Goal: Information Seeking & Learning: Learn about a topic

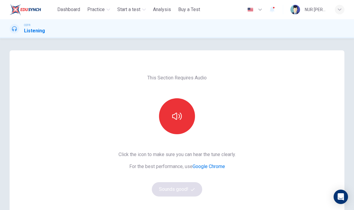
click at [188, 112] on button "button" at bounding box center [177, 116] width 36 height 36
click at [176, 192] on button "Sounds good!" at bounding box center [177, 190] width 50 height 14
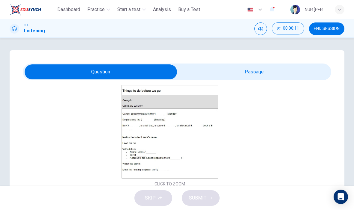
scroll to position [73, 0]
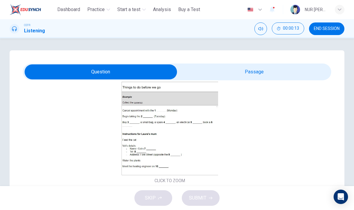
click at [179, 140] on button "Click to Zoom" at bounding box center [170, 133] width 52 height 14
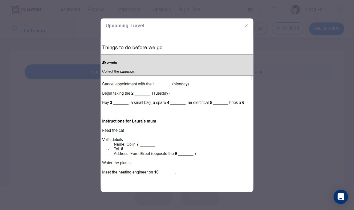
click at [284, 101] on div at bounding box center [177, 105] width 354 height 210
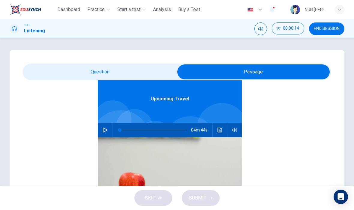
scroll to position [34, 0]
click at [98, 130] on div "04m 44s" at bounding box center [170, 130] width 144 height 14
click at [106, 131] on icon "button" at bounding box center [105, 130] width 5 height 5
type input "*"
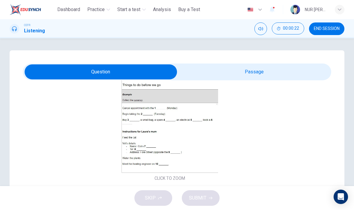
scroll to position [77, 0]
click at [267, 126] on div "Click to Zoom" at bounding box center [170, 130] width 294 height 104
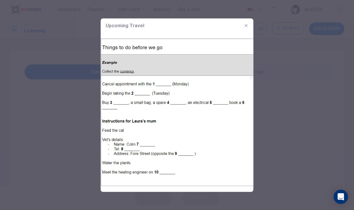
click at [249, 28] on button "button" at bounding box center [247, 26] width 10 height 10
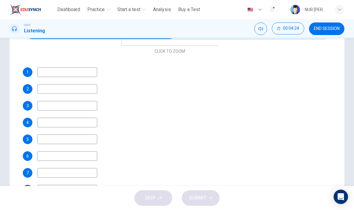
scroll to position [41, 0]
click at [83, 73] on input at bounding box center [67, 73] width 60 height 10
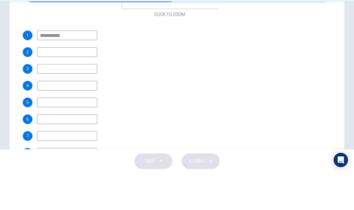
type input "**********"
click at [93, 84] on input at bounding box center [67, 89] width 60 height 10
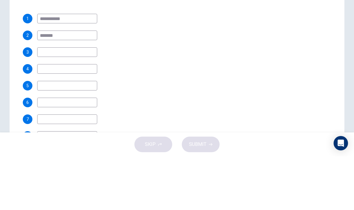
type input "*******"
click at [81, 101] on input at bounding box center [67, 106] width 60 height 10
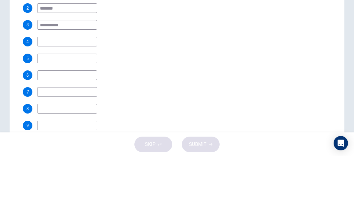
scroll to position [67, 0]
type input "**********"
click at [92, 91] on input at bounding box center [67, 96] width 60 height 10
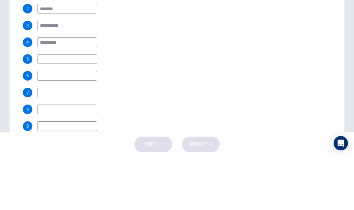
type input "*********"
click at [95, 108] on input at bounding box center [67, 113] width 60 height 10
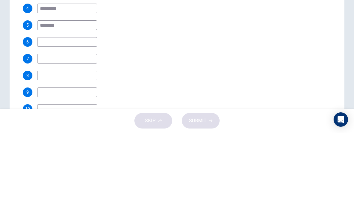
scroll to position [78, 0]
type input "********"
click at [84, 131] on input at bounding box center [67, 136] width 60 height 10
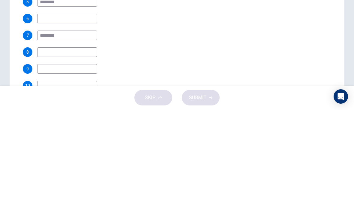
type input "********"
click at [91, 148] on input at bounding box center [67, 153] width 60 height 10
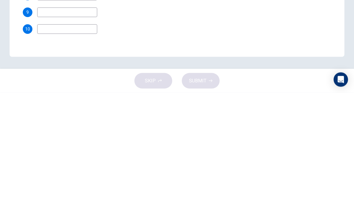
scroll to position [117, 0]
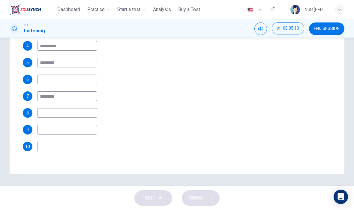
click at [153, 198] on div "SKIP SUBMIT" at bounding box center [177, 198] width 354 height 24
click at [94, 79] on input at bounding box center [67, 80] width 60 height 10
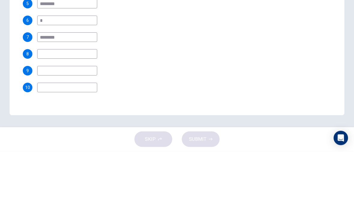
type input "*"
click at [89, 108] on input at bounding box center [67, 113] width 60 height 10
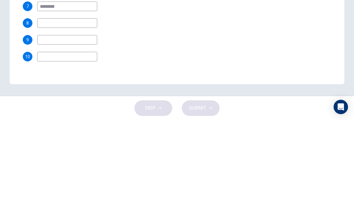
click at [89, 125] on input at bounding box center [67, 130] width 60 height 10
type input "******"
click at [93, 17] on div "**********" at bounding box center [170, 71] width 294 height 161
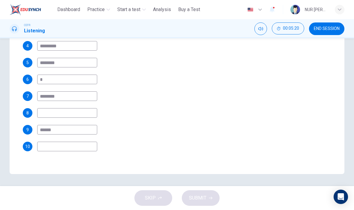
click at [71, 116] on input at bounding box center [67, 113] width 60 height 10
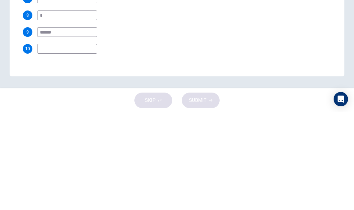
type input "*"
click at [96, 142] on input at bounding box center [67, 147] width 60 height 10
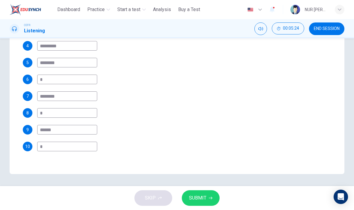
type input "*"
click at [209, 206] on button "SUBMIT" at bounding box center [201, 199] width 38 height 16
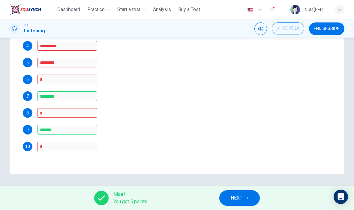
scroll to position [162, 0]
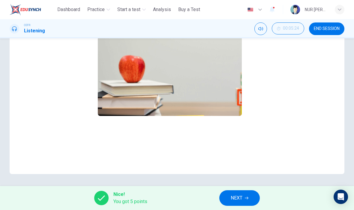
click at [44, 111] on div "Upcoming Travel 04m 44s" at bounding box center [170, 45] width 294 height 232
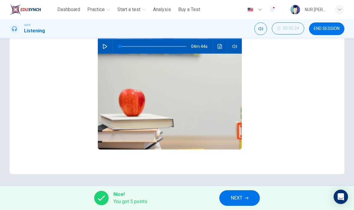
scroll to position [0, 0]
click at [219, 46] on icon "Click to see the audio transcription" at bounding box center [220, 46] width 5 height 5
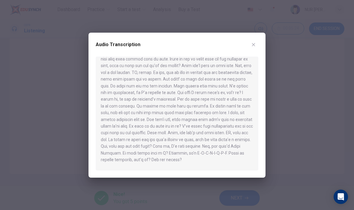
scroll to position [156, 0]
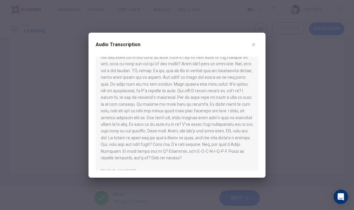
click at [255, 44] on icon "button" at bounding box center [253, 44] width 5 height 5
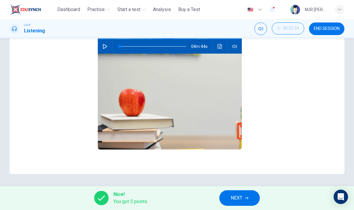
click at [241, 191] on button "NEXT" at bounding box center [239, 199] width 41 height 16
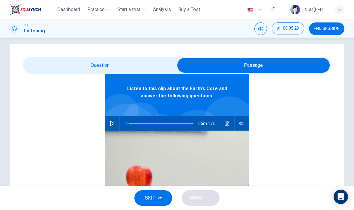
scroll to position [34, 0]
click at [111, 128] on button "button" at bounding box center [112, 123] width 10 height 14
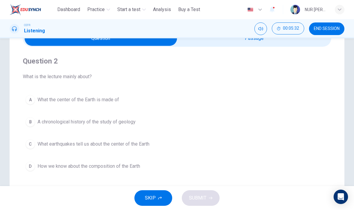
scroll to position [34, 0]
click at [125, 168] on span "How we know about the composition of the Earth" at bounding box center [89, 166] width 103 height 7
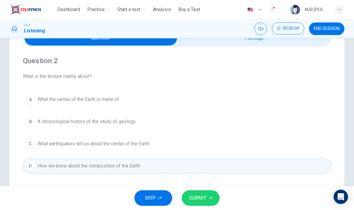
click at [206, 197] on span "SUBMIT" at bounding box center [197, 198] width 17 height 8
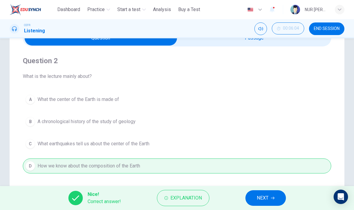
click at [260, 202] on span "NEXT" at bounding box center [263, 198] width 12 height 8
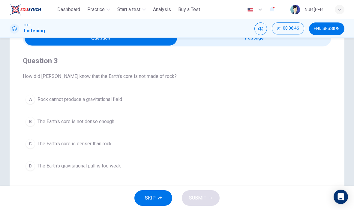
click at [107, 147] on span "The Earth's core is denser than rock" at bounding box center [75, 144] width 74 height 7
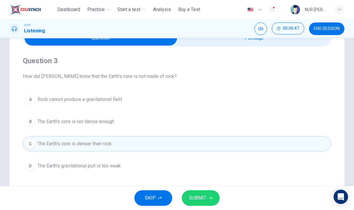
click at [193, 200] on span "SUBMIT" at bounding box center [197, 198] width 17 height 8
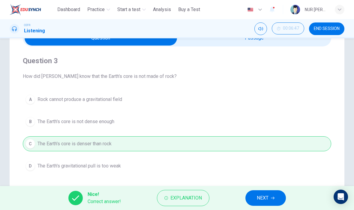
click at [246, 197] on button "NEXT" at bounding box center [266, 199] width 41 height 16
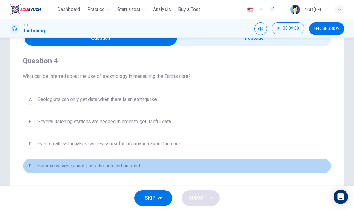
click at [120, 167] on span "Seismic waves cannot pass through certain solids" at bounding box center [90, 166] width 105 height 7
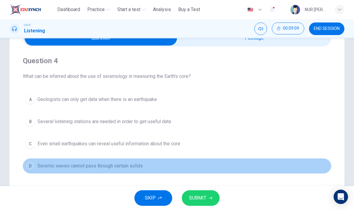
click at [127, 162] on button "D Seismic waves cannot pass through certain solids" at bounding box center [177, 166] width 309 height 15
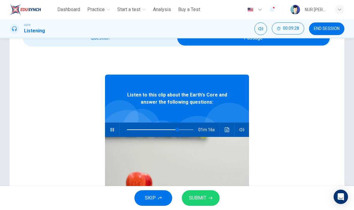
click at [107, 135] on div "01m 16s" at bounding box center [177, 130] width 144 height 14
click at [228, 129] on icon "Click to see the audio transcription" at bounding box center [227, 130] width 5 height 5
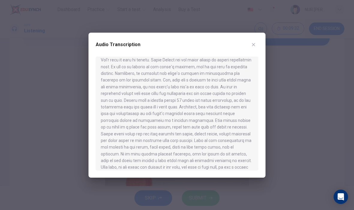
scroll to position [59, 0]
click at [258, 43] on button "button" at bounding box center [254, 45] width 10 height 10
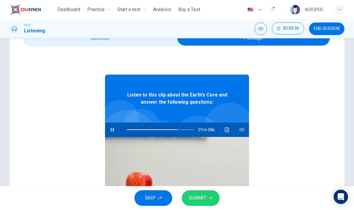
type input "**"
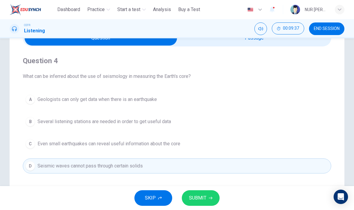
click at [157, 202] on button "SKIP" at bounding box center [154, 199] width 38 height 16
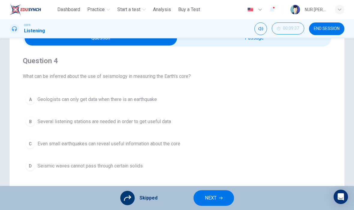
click at [165, 148] on div "A Geologists can only get data when there is an earthquake B Several listening …" at bounding box center [177, 133] width 309 height 82
click at [205, 195] on span "NEXT" at bounding box center [211, 198] width 12 height 8
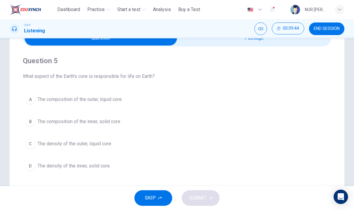
click at [116, 144] on button "C The density of the outer, liquid core" at bounding box center [177, 144] width 309 height 15
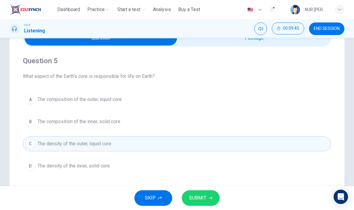
click at [211, 205] on button "SUBMIT" at bounding box center [201, 199] width 38 height 16
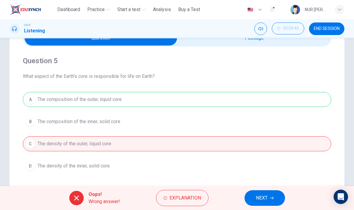
click at [272, 197] on icon "button" at bounding box center [272, 199] width 4 height 4
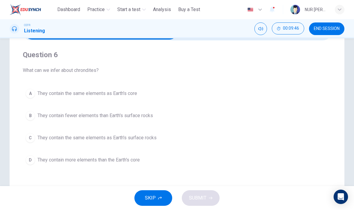
scroll to position [41, 0]
click at [155, 194] on span "SKIP" at bounding box center [150, 198] width 11 height 8
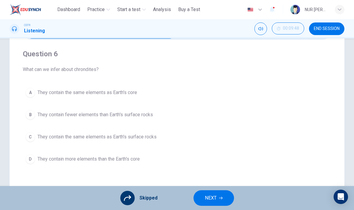
click at [213, 200] on span "NEXT" at bounding box center [211, 198] width 12 height 8
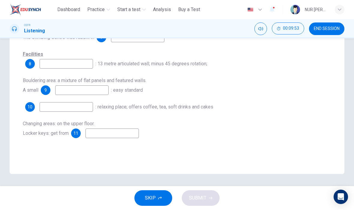
scroll to position [117, 0]
click at [160, 206] on button "SKIP" at bounding box center [154, 199] width 38 height 16
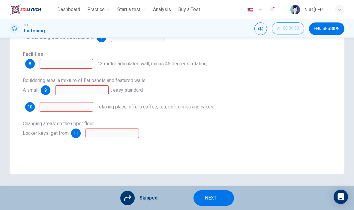
scroll to position [113, 0]
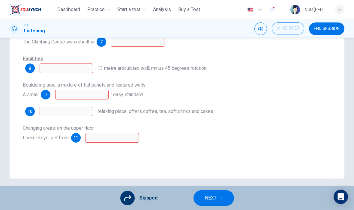
click at [214, 197] on span "NEXT" at bounding box center [211, 198] width 12 height 8
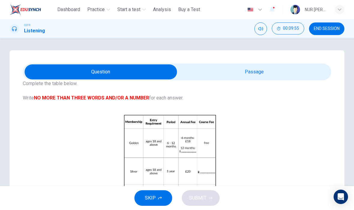
scroll to position [28, 0]
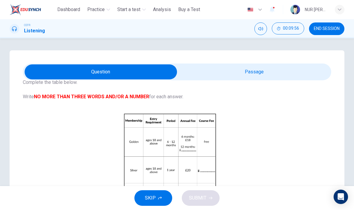
click at [232, 149] on div "Click to Zoom" at bounding box center [170, 165] width 294 height 104
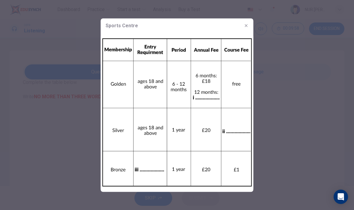
click at [289, 92] on div at bounding box center [177, 105] width 354 height 210
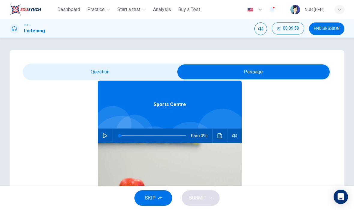
click at [106, 140] on button "button" at bounding box center [105, 136] width 10 height 14
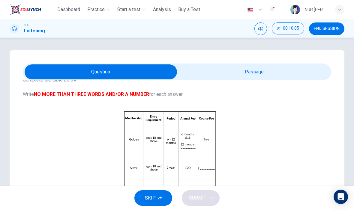
scroll to position [30, 0]
click at [185, 161] on button "Click to Zoom" at bounding box center [170, 162] width 52 height 14
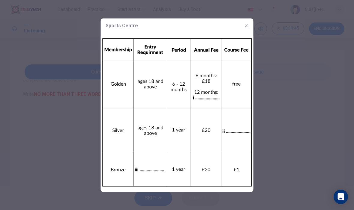
click at [295, 89] on div at bounding box center [177, 105] width 354 height 210
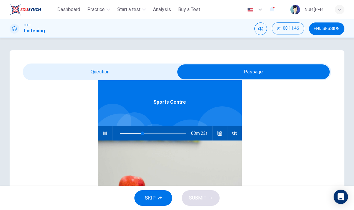
click at [219, 135] on icon "Click to see the audio transcription" at bounding box center [220, 133] width 5 height 5
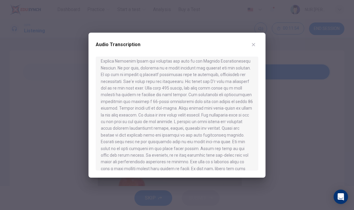
scroll to position [34, 0]
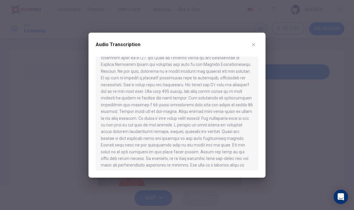
click at [261, 39] on div "Audio Transcription" at bounding box center [177, 105] width 177 height 145
click at [254, 44] on icon "button" at bounding box center [253, 44] width 5 height 5
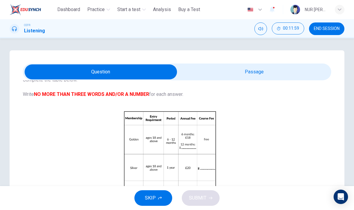
scroll to position [0, 0]
click at [223, 62] on div "Questions 12 - 14 Complete the table below. Write NO MORE THAN THREE WORDS AND/…" at bounding box center [177, 170] width 335 height 241
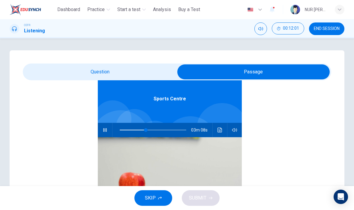
type input "**"
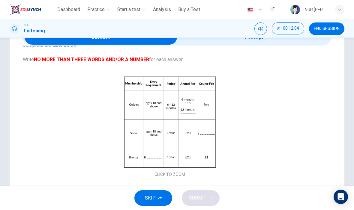
scroll to position [35, 0]
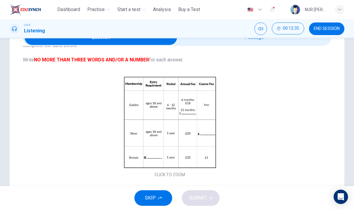
click at [147, 195] on span "SKIP" at bounding box center [150, 198] width 11 height 8
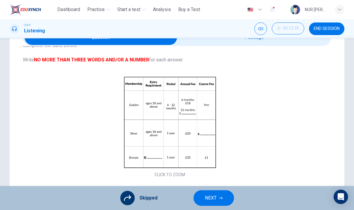
click at [209, 192] on button "NEXT" at bounding box center [214, 199] width 41 height 16
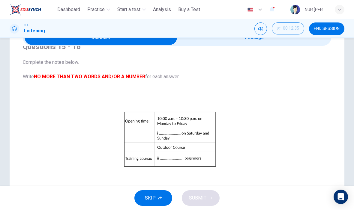
scroll to position [14, 0]
click at [147, 205] on button "SKIP" at bounding box center [154, 199] width 38 height 16
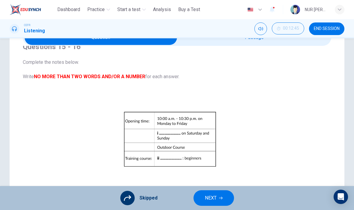
click at [220, 191] on button "NEXT" at bounding box center [214, 199] width 41 height 16
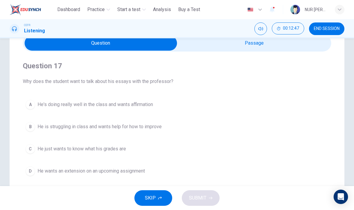
scroll to position [28, 0]
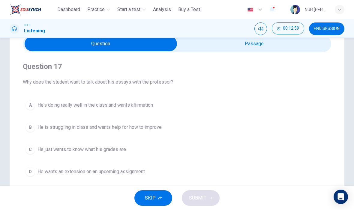
click at [103, 8] on span "Practice" at bounding box center [95, 9] width 17 height 7
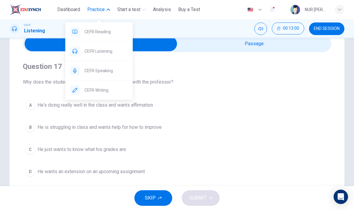
click at [114, 71] on span "CEFR Speaking" at bounding box center [107, 70] width 44 height 7
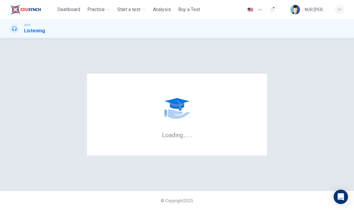
scroll to position [0, 0]
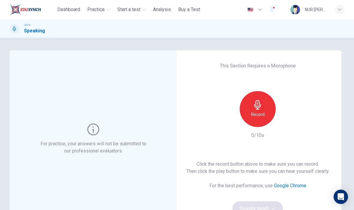
click at [261, 104] on icon "button" at bounding box center [258, 105] width 10 height 10
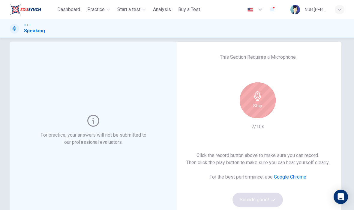
scroll to position [9, 0]
click at [268, 96] on div "Stop" at bounding box center [258, 100] width 36 height 36
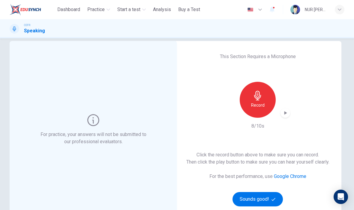
click at [286, 112] on icon "button" at bounding box center [286, 113] width 6 height 6
click at [285, 113] on icon "button" at bounding box center [285, 113] width 4 height 5
click at [270, 198] on button "Sounds good!" at bounding box center [258, 199] width 50 height 14
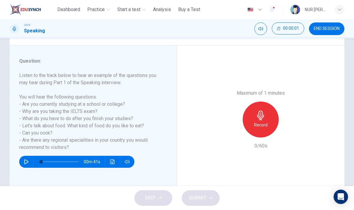
scroll to position [65, 0]
click at [257, 121] on h6 "Record" at bounding box center [261, 124] width 14 height 7
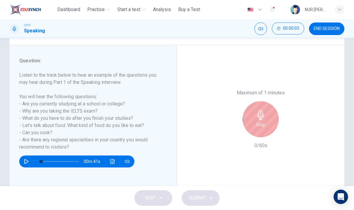
click at [257, 121] on h6 "Stop" at bounding box center [260, 124] width 9 height 7
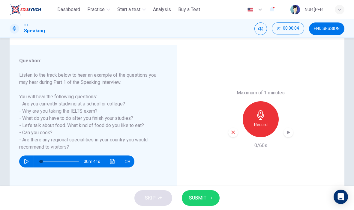
click at [200, 201] on span "SUBMIT" at bounding box center [197, 198] width 17 height 8
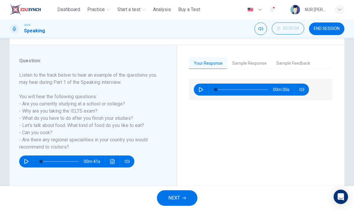
click at [180, 193] on button "NEXT" at bounding box center [177, 199] width 41 height 16
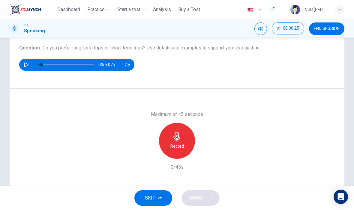
scroll to position [68, 0]
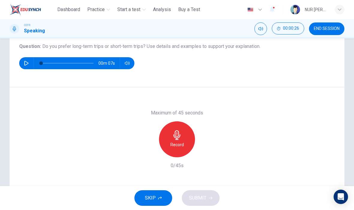
click at [181, 141] on div "Record" at bounding box center [177, 140] width 36 height 36
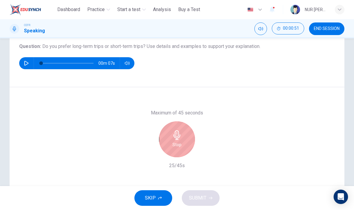
click at [181, 143] on h6 "Stop" at bounding box center [177, 144] width 9 height 7
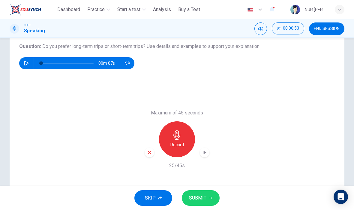
click at [203, 156] on div "button" at bounding box center [205, 153] width 10 height 10
click at [204, 154] on icon "button" at bounding box center [205, 152] width 4 height 5
click at [202, 191] on button "SUBMIT" at bounding box center [201, 199] width 38 height 16
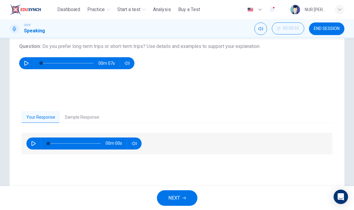
click at [95, 116] on button "Sample Response" at bounding box center [82, 117] width 44 height 13
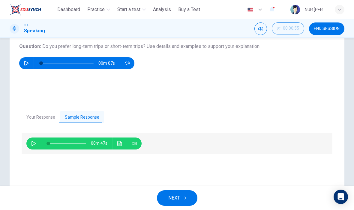
click at [124, 146] on button "Click to see the audio transcription" at bounding box center [120, 144] width 10 height 12
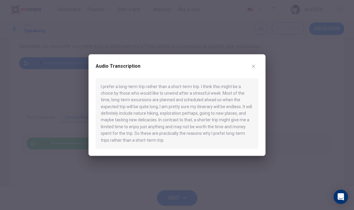
click at [256, 67] on button "button" at bounding box center [254, 67] width 10 height 10
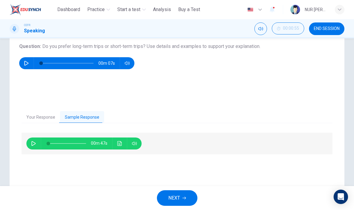
click at [174, 198] on span "NEXT" at bounding box center [174, 198] width 12 height 8
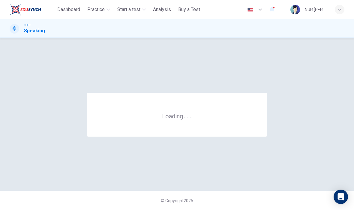
scroll to position [0, 0]
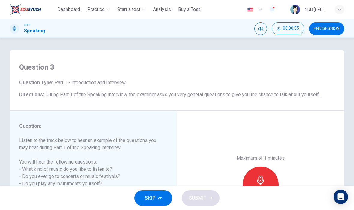
click at [155, 195] on span "SKIP" at bounding box center [150, 198] width 11 height 8
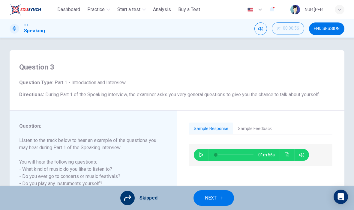
click at [202, 194] on button "NEXT" at bounding box center [214, 199] width 41 height 16
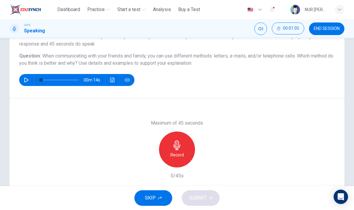
scroll to position [59, 0]
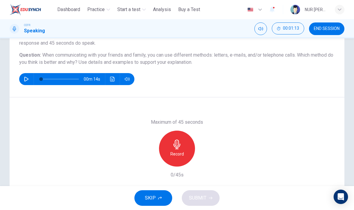
click at [179, 151] on h6 "Record" at bounding box center [178, 154] width 14 height 7
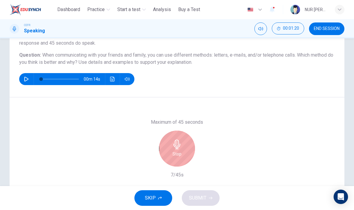
click at [181, 153] on h6 "Stop" at bounding box center [177, 154] width 9 height 7
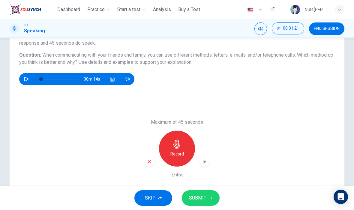
click at [147, 165] on div "button" at bounding box center [150, 162] width 10 height 10
click at [181, 150] on div "Record" at bounding box center [177, 149] width 36 height 36
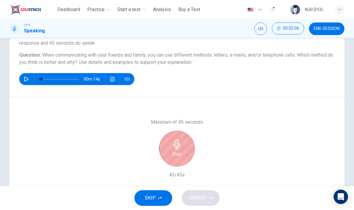
click at [175, 158] on div "Stop" at bounding box center [177, 149] width 36 height 36
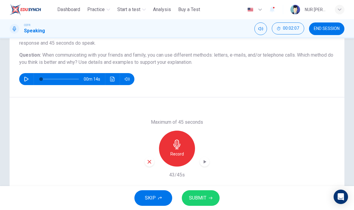
click at [203, 196] on span "SUBMIT" at bounding box center [197, 198] width 17 height 8
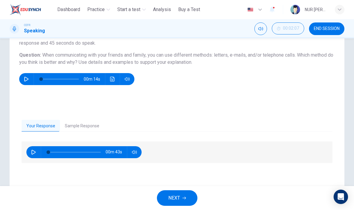
click at [83, 126] on button "Sample Response" at bounding box center [82, 126] width 44 height 13
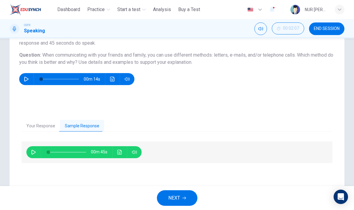
click at [115, 157] on div "00m 45s" at bounding box center [83, 153] width 115 height 12
click at [118, 153] on icon "Click to see the audio transcription" at bounding box center [119, 152] width 5 height 5
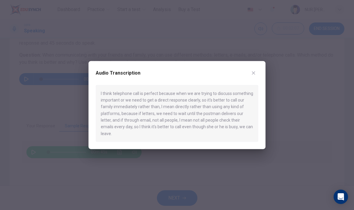
click at [200, 36] on div at bounding box center [177, 105] width 354 height 210
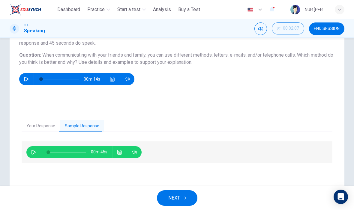
click at [180, 196] on span "NEXT" at bounding box center [174, 198] width 12 height 8
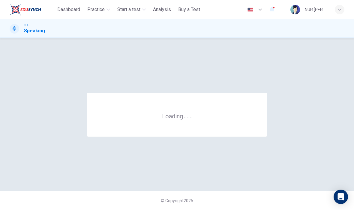
scroll to position [0, 0]
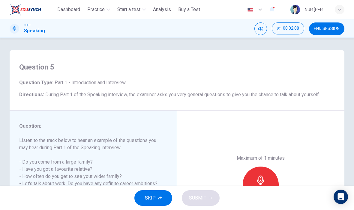
click at [158, 200] on button "SKIP" at bounding box center [154, 199] width 38 height 16
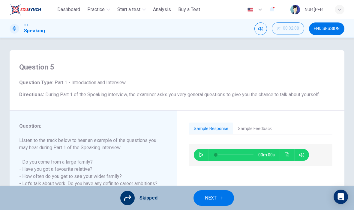
scroll to position [0, 0]
click at [201, 195] on button "NEXT" at bounding box center [214, 199] width 41 height 16
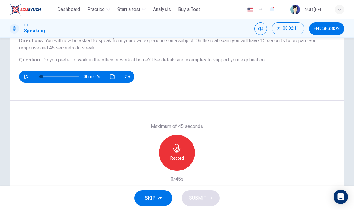
scroll to position [55, 0]
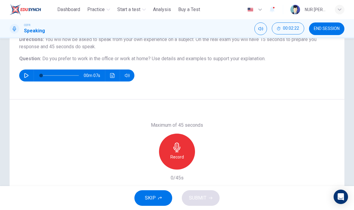
click at [178, 151] on icon "button" at bounding box center [177, 148] width 10 height 10
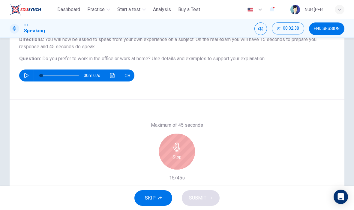
click at [171, 150] on div "Stop" at bounding box center [177, 152] width 36 height 36
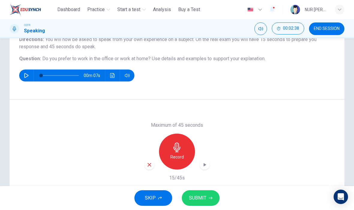
click at [151, 166] on icon "button" at bounding box center [149, 164] width 5 height 5
click at [155, 196] on span "SKIP" at bounding box center [150, 198] width 11 height 8
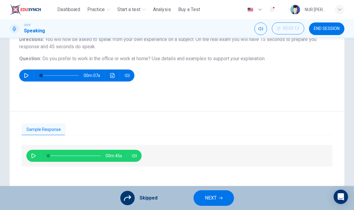
click at [120, 154] on span "00m 45s" at bounding box center [116, 156] width 21 height 12
click at [36, 156] on button "button" at bounding box center [34, 156] width 10 height 12
click at [34, 156] on icon "button" at bounding box center [33, 156] width 3 height 4
type input "**"
click at [222, 202] on button "NEXT" at bounding box center [214, 199] width 41 height 16
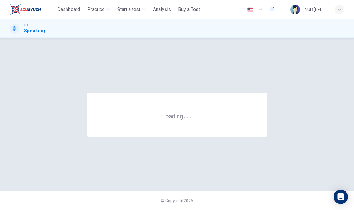
scroll to position [0, 0]
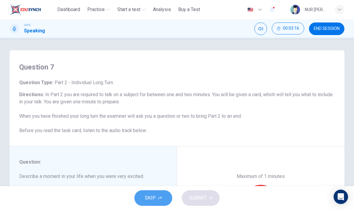
click at [157, 192] on button "SKIP" at bounding box center [154, 199] width 38 height 16
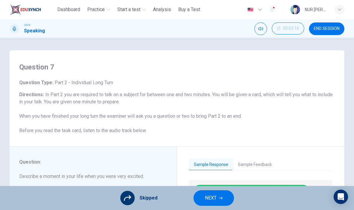
click at [214, 199] on span "NEXT" at bounding box center [211, 198] width 12 height 8
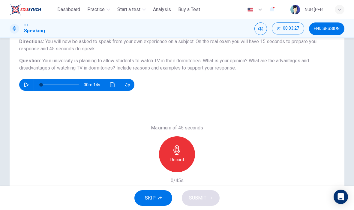
scroll to position [54, 0]
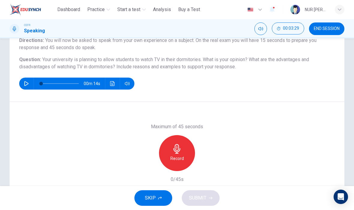
click at [182, 154] on div "Record" at bounding box center [177, 153] width 36 height 36
click at [213, 191] on button "SUBMIT" at bounding box center [201, 199] width 38 height 16
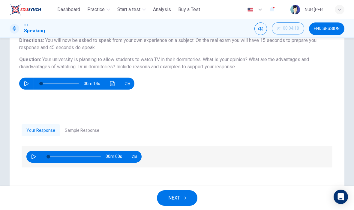
click at [82, 127] on button "Sample Response" at bounding box center [82, 131] width 44 height 13
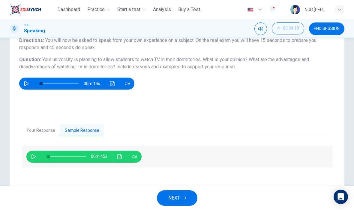
click at [117, 152] on button "Click to see the audio transcription" at bounding box center [120, 157] width 10 height 12
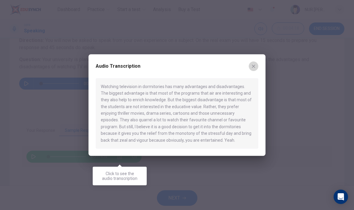
click at [256, 63] on button "button" at bounding box center [254, 67] width 10 height 10
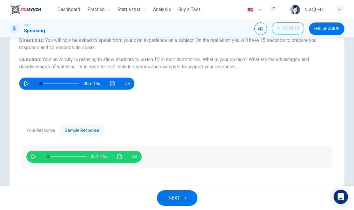
click at [181, 199] on button "NEXT" at bounding box center [177, 199] width 41 height 16
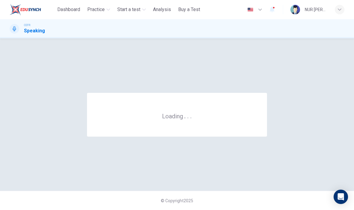
scroll to position [0, 0]
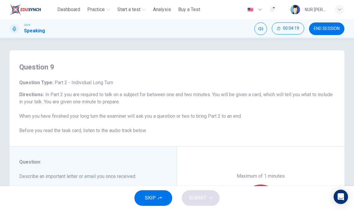
click at [165, 198] on button "SKIP" at bounding box center [154, 199] width 38 height 16
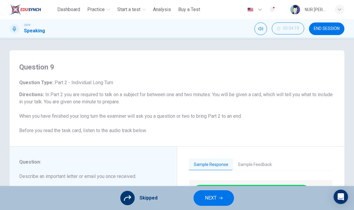
click at [214, 194] on span "NEXT" at bounding box center [211, 198] width 12 height 8
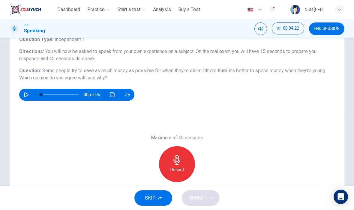
scroll to position [47, 0]
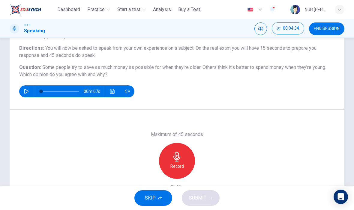
click at [179, 159] on icon "button" at bounding box center [177, 157] width 10 height 10
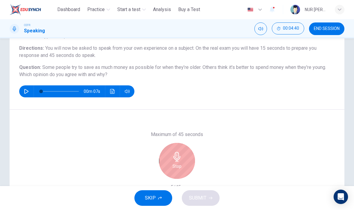
click at [180, 155] on icon "button" at bounding box center [177, 157] width 10 height 10
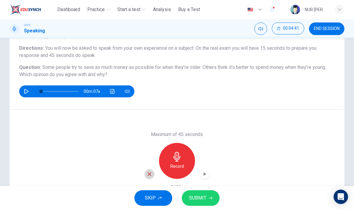
click at [152, 178] on div "button" at bounding box center [150, 175] width 10 height 10
click at [180, 165] on h6 "Record" at bounding box center [178, 166] width 14 height 7
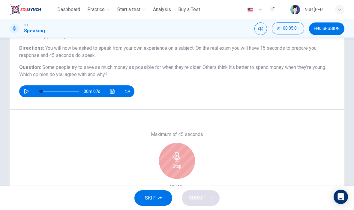
click at [171, 163] on div "Stop" at bounding box center [177, 161] width 36 height 36
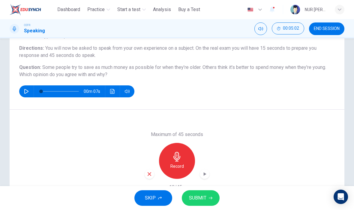
click at [154, 174] on div "button" at bounding box center [150, 175] width 10 height 10
click at [181, 163] on h6 "Record" at bounding box center [178, 166] width 14 height 7
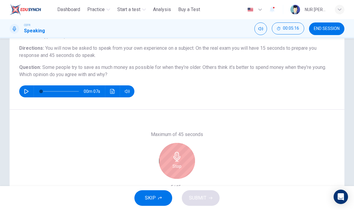
scroll to position [49, 0]
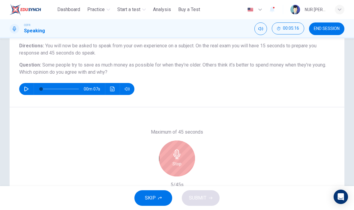
click at [179, 160] on div "Stop" at bounding box center [177, 159] width 36 height 36
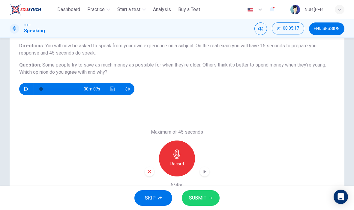
click at [149, 173] on icon "button" at bounding box center [150, 172] width 4 height 4
click at [175, 160] on div "Record" at bounding box center [177, 159] width 36 height 36
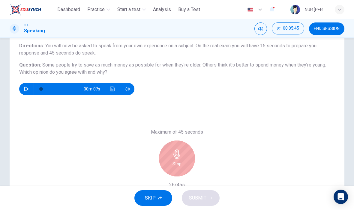
click at [178, 160] on div "Stop" at bounding box center [177, 159] width 36 height 36
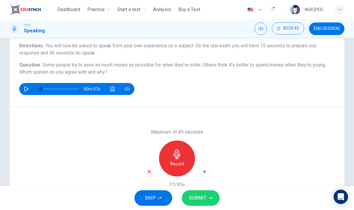
click at [203, 198] on span "SUBMIT" at bounding box center [197, 198] width 17 height 8
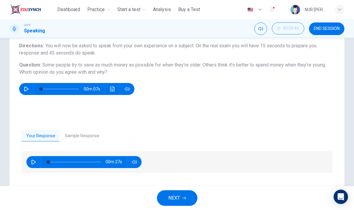
click at [75, 135] on button "Sample Response" at bounding box center [82, 136] width 44 height 13
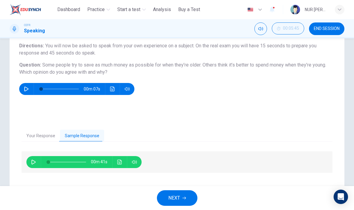
click at [124, 162] on button "Click to see the audio transcription" at bounding box center [120, 162] width 10 height 12
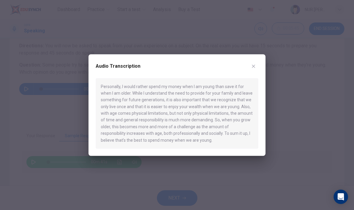
click at [249, 71] on div "Audio Transcription" at bounding box center [177, 70] width 163 height 17
click at [251, 68] on button "button" at bounding box center [254, 67] width 10 height 10
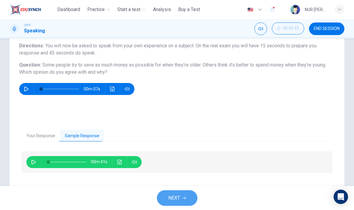
click at [187, 195] on button "NEXT" at bounding box center [177, 199] width 41 height 16
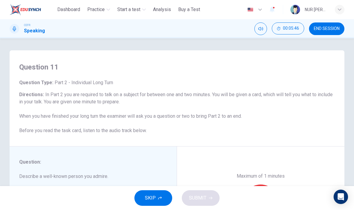
click at [152, 197] on span "SKIP" at bounding box center [150, 198] width 11 height 8
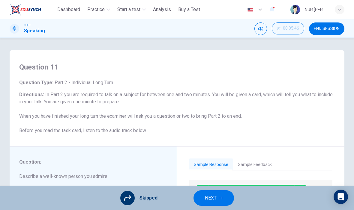
click at [223, 191] on button "NEXT" at bounding box center [214, 199] width 41 height 16
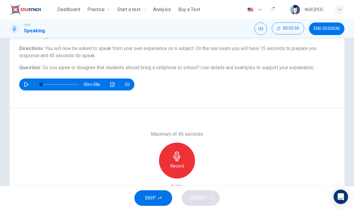
scroll to position [46, 0]
click at [179, 156] on icon "button" at bounding box center [177, 157] width 10 height 10
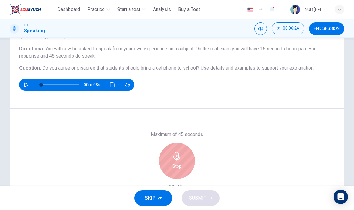
click at [186, 159] on div "Stop" at bounding box center [177, 161] width 36 height 36
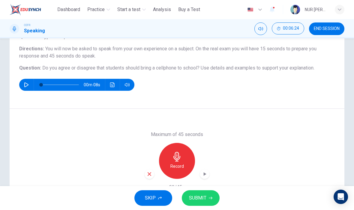
click at [210, 196] on button "SUBMIT" at bounding box center [201, 199] width 38 height 16
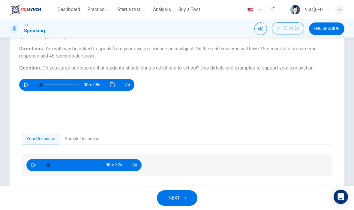
click at [178, 199] on span "NEXT" at bounding box center [174, 198] width 12 height 8
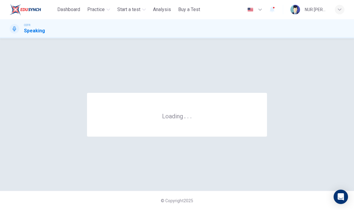
scroll to position [0, 0]
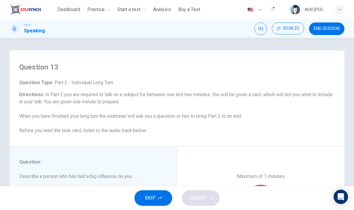
click at [153, 194] on button "SKIP" at bounding box center [154, 199] width 38 height 16
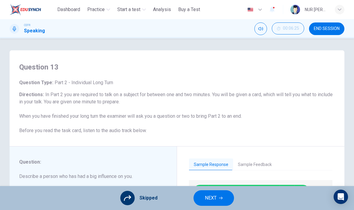
click at [210, 184] on div "00m 00s" at bounding box center [261, 191] width 144 height 22
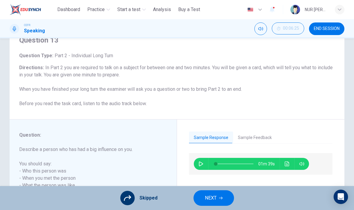
scroll to position [33, 0]
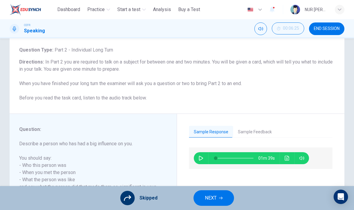
click at [217, 199] on button "NEXT" at bounding box center [214, 199] width 41 height 16
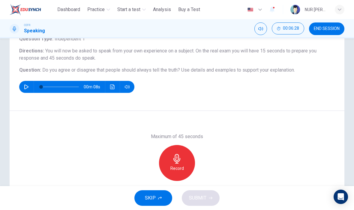
scroll to position [47, 0]
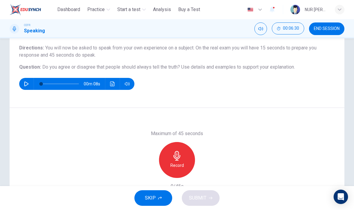
click at [183, 152] on div "Record" at bounding box center [177, 160] width 36 height 36
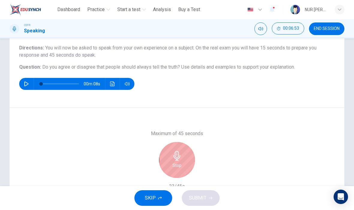
click at [169, 156] on div "Stop" at bounding box center [177, 160] width 36 height 36
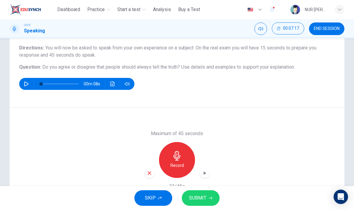
click at [151, 174] on icon "button" at bounding box center [149, 173] width 5 height 5
click at [175, 147] on div "Record" at bounding box center [177, 160] width 36 height 36
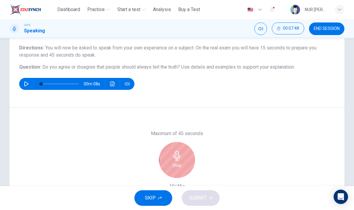
click at [168, 198] on button "SKIP" at bounding box center [154, 199] width 38 height 16
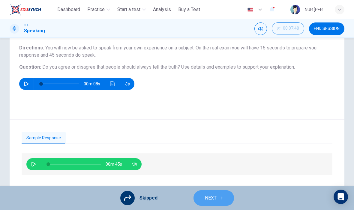
click at [219, 202] on button "NEXT" at bounding box center [214, 199] width 41 height 16
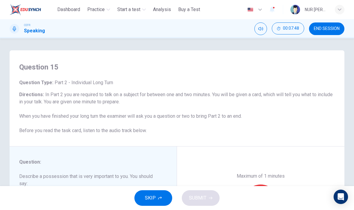
click at [152, 202] on span "SKIP" at bounding box center [150, 198] width 11 height 8
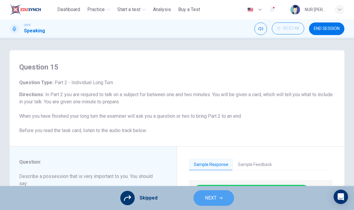
click at [222, 201] on button "NEXT" at bounding box center [214, 199] width 41 height 16
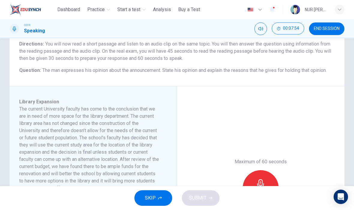
scroll to position [52, 0]
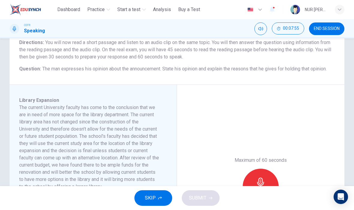
click at [156, 199] on button "SKIP" at bounding box center [154, 199] width 38 height 16
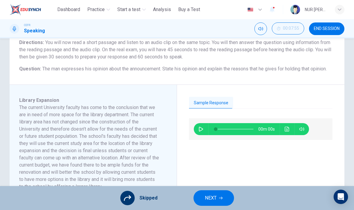
click at [213, 195] on span "NEXT" at bounding box center [211, 198] width 12 height 8
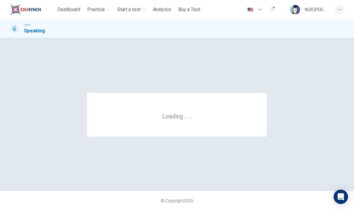
scroll to position [0, 0]
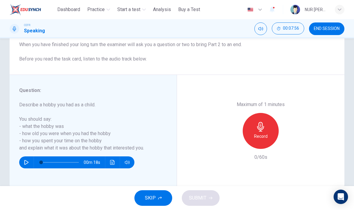
click at [157, 197] on button "SKIP" at bounding box center [154, 199] width 38 height 16
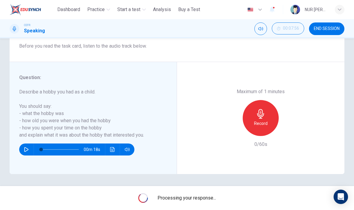
scroll to position [85, 0]
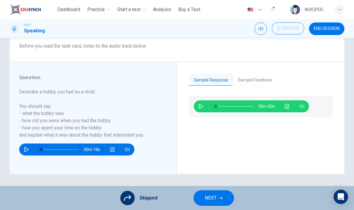
click at [221, 199] on icon "button" at bounding box center [221, 199] width 4 height 4
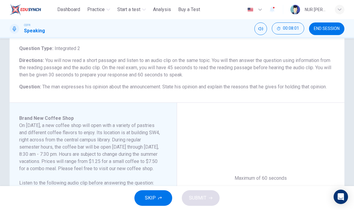
scroll to position [39, 0]
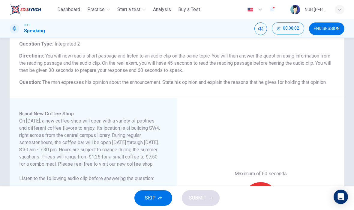
click at [154, 200] on span "SKIP" at bounding box center [150, 198] width 11 height 8
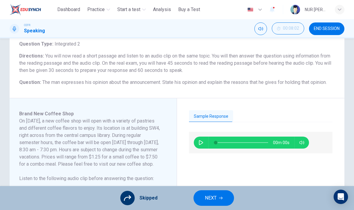
click at [227, 194] on button "NEXT" at bounding box center [214, 199] width 41 height 16
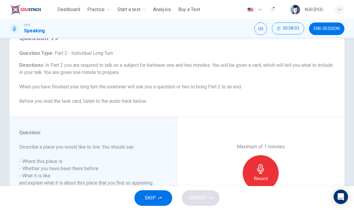
scroll to position [41, 0]
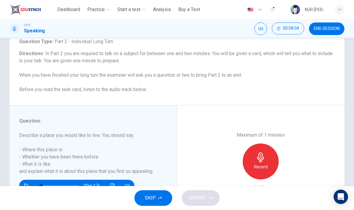
click at [148, 200] on span "SKIP" at bounding box center [150, 198] width 11 height 8
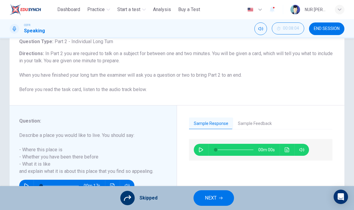
click at [202, 199] on button "NEXT" at bounding box center [214, 199] width 41 height 16
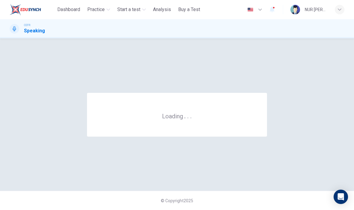
scroll to position [0, 0]
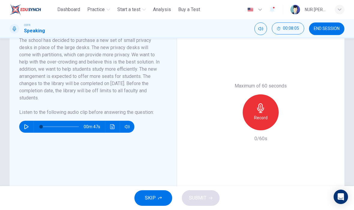
click at [159, 197] on icon "button" at bounding box center [160, 199] width 4 height 4
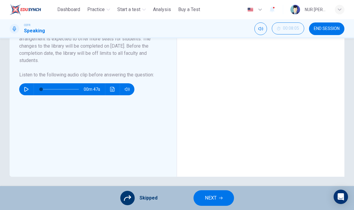
scroll to position [165, 0]
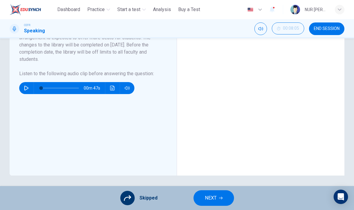
click at [216, 201] on span "NEXT" at bounding box center [211, 198] width 12 height 8
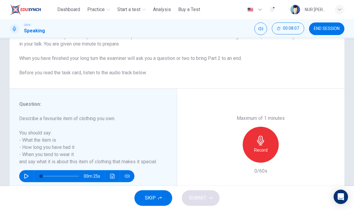
scroll to position [64, 0]
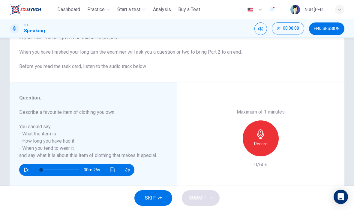
click at [159, 197] on icon "button" at bounding box center [160, 199] width 4 height 4
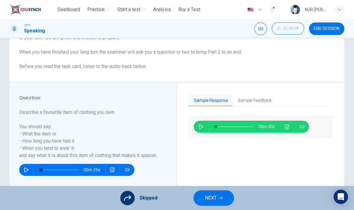
click at [216, 206] on button "NEXT" at bounding box center [214, 199] width 41 height 16
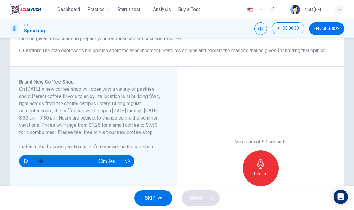
scroll to position [74, 0]
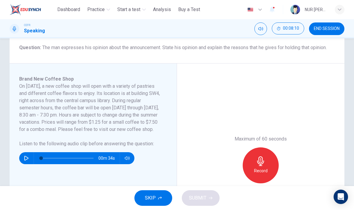
click at [164, 198] on button "SKIP" at bounding box center [154, 199] width 38 height 16
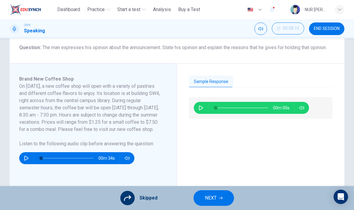
click at [222, 205] on button "NEXT" at bounding box center [214, 199] width 41 height 16
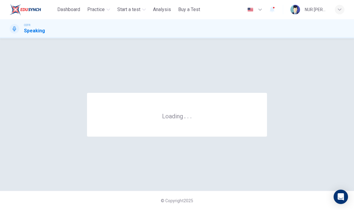
scroll to position [0, 0]
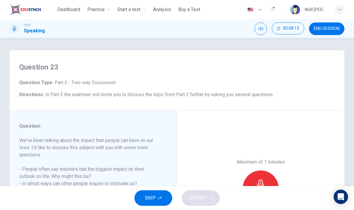
click at [155, 201] on span "SKIP" at bounding box center [150, 198] width 11 height 8
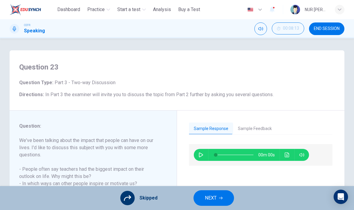
click at [227, 197] on button "NEXT" at bounding box center [214, 199] width 41 height 16
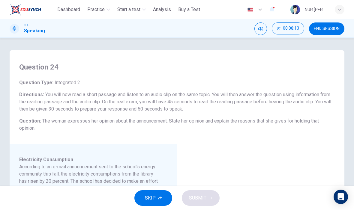
scroll to position [14, 0]
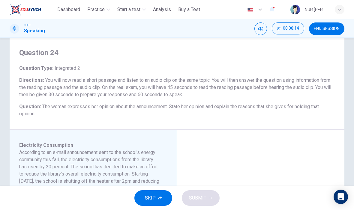
click at [159, 195] on button "SKIP" at bounding box center [154, 199] width 38 height 16
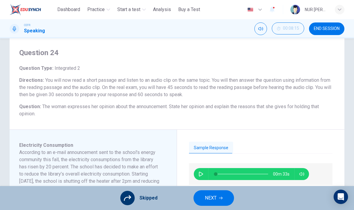
click at [215, 199] on span "NEXT" at bounding box center [211, 198] width 12 height 8
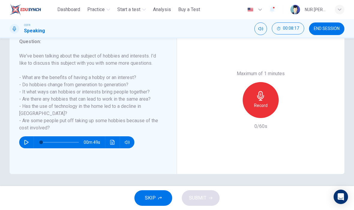
scroll to position [85, 0]
click at [157, 194] on button "SKIP" at bounding box center [154, 199] width 38 height 16
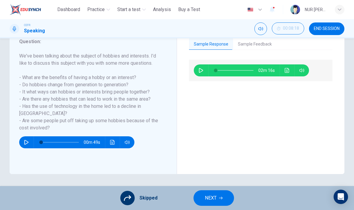
click at [215, 198] on span "NEXT" at bounding box center [211, 198] width 12 height 8
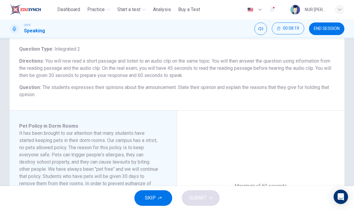
scroll to position [35, 0]
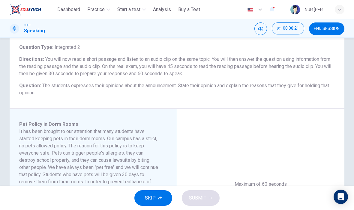
click at [161, 199] on icon "button" at bounding box center [160, 199] width 4 height 4
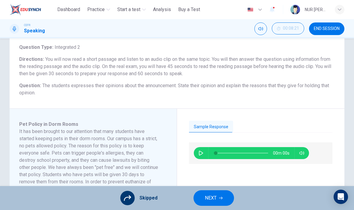
click at [227, 196] on button "NEXT" at bounding box center [214, 199] width 41 height 16
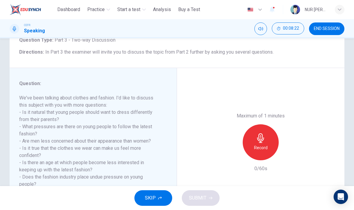
scroll to position [43, 0]
click at [158, 201] on button "SKIP" at bounding box center [154, 199] width 38 height 16
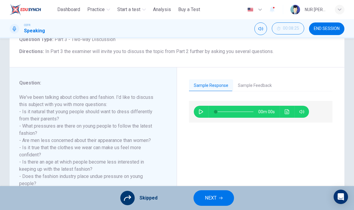
click at [205, 196] on span "NEXT" at bounding box center [211, 198] width 12 height 8
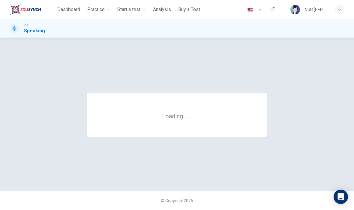
scroll to position [0, 0]
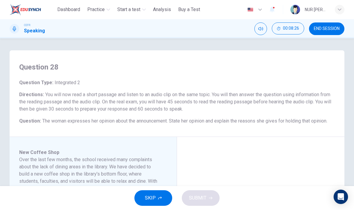
click at [160, 196] on button "SKIP" at bounding box center [154, 199] width 38 height 16
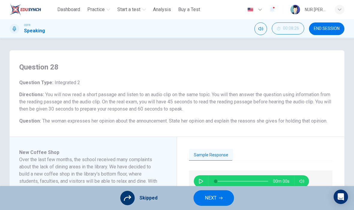
click at [213, 198] on span "NEXT" at bounding box center [211, 198] width 12 height 8
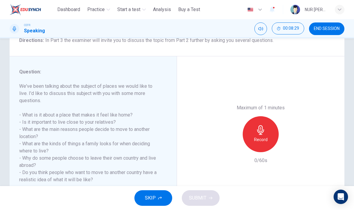
scroll to position [56, 0]
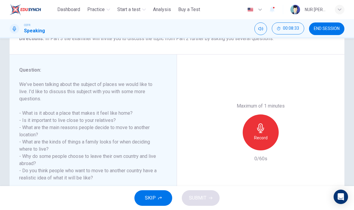
click at [149, 197] on span "SKIP" at bounding box center [150, 198] width 11 height 8
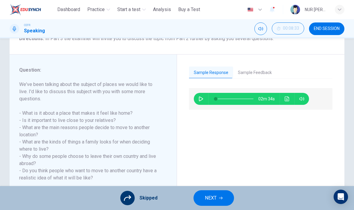
click at [218, 200] on button "NEXT" at bounding box center [214, 199] width 41 height 16
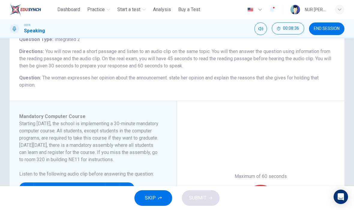
scroll to position [50, 0]
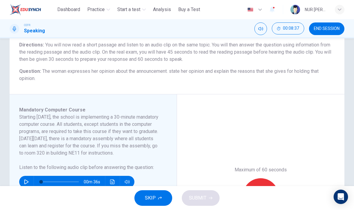
click at [153, 206] on button "SKIP" at bounding box center [154, 199] width 38 height 16
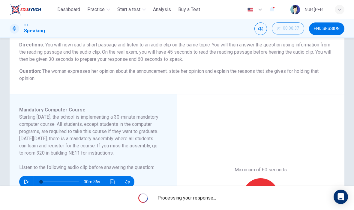
click at [156, 208] on div "Processing your response..." at bounding box center [177, 198] width 354 height 24
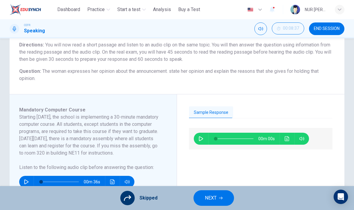
click at [215, 200] on span "NEXT" at bounding box center [211, 198] width 12 height 8
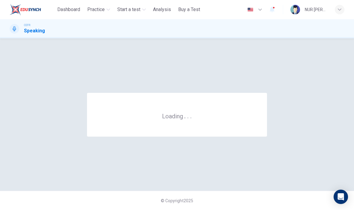
scroll to position [0, 0]
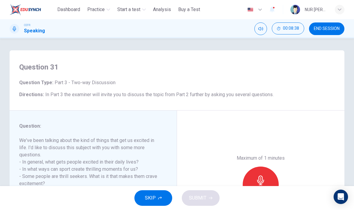
click at [155, 199] on span "SKIP" at bounding box center [150, 198] width 11 height 8
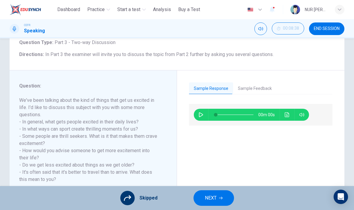
scroll to position [41, 0]
click at [218, 199] on button "NEXT" at bounding box center [214, 199] width 41 height 16
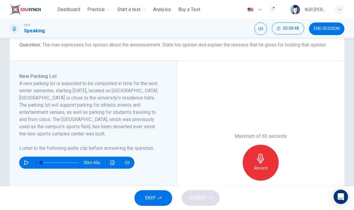
scroll to position [77, 0]
click at [159, 199] on icon "button" at bounding box center [160, 198] width 4 height 3
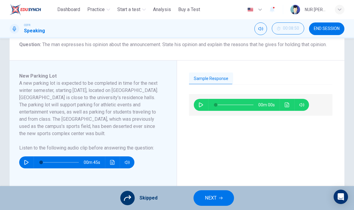
click at [204, 106] on button "button" at bounding box center [201, 105] width 10 height 12
click at [287, 108] on button "Click to see the audio transcription" at bounding box center [288, 105] width 10 height 12
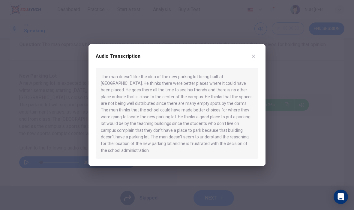
click at [257, 53] on div "Audio Transcription The man doesn't like the idea of the new parking lot being …" at bounding box center [177, 105] width 177 height 122
click at [255, 59] on icon "button" at bounding box center [253, 56] width 5 height 5
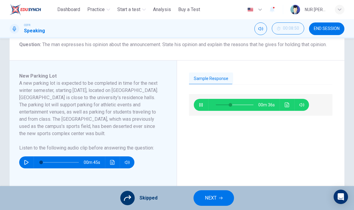
type input "**"
click at [214, 200] on span "NEXT" at bounding box center [211, 198] width 12 height 8
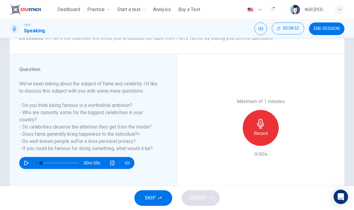
scroll to position [65, 0]
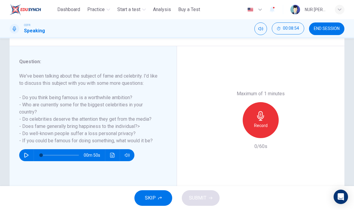
click at [259, 122] on h6 "Record" at bounding box center [261, 125] width 14 height 7
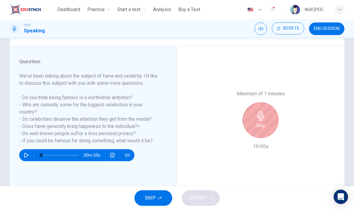
click at [158, 198] on button "SKIP" at bounding box center [154, 199] width 38 height 16
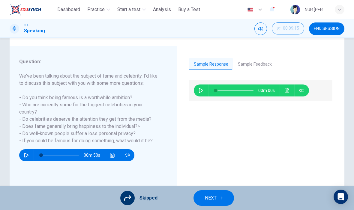
click at [218, 200] on button "NEXT" at bounding box center [214, 199] width 41 height 16
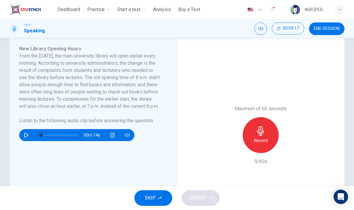
scroll to position [112, 0]
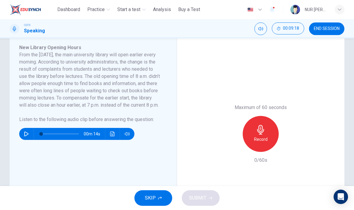
click at [165, 199] on button "SKIP" at bounding box center [154, 199] width 38 height 16
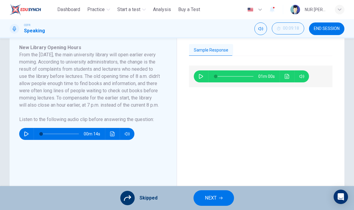
click at [208, 198] on span "NEXT" at bounding box center [211, 198] width 12 height 8
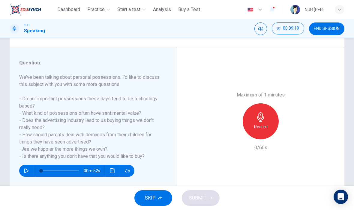
scroll to position [64, 0]
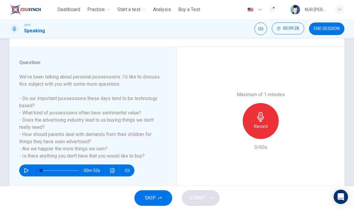
click at [266, 123] on h6 "Record" at bounding box center [261, 126] width 14 height 7
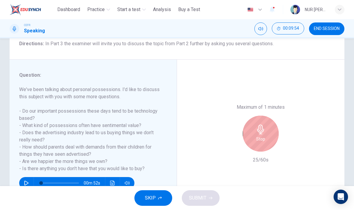
scroll to position [52, 0]
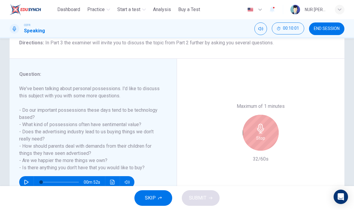
click at [161, 197] on icon "button" at bounding box center [160, 198] width 4 height 3
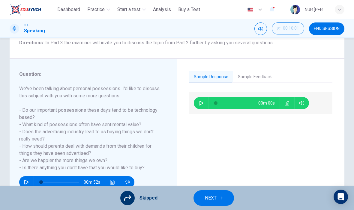
click at [249, 72] on button "Sample Feedback" at bounding box center [255, 77] width 44 height 13
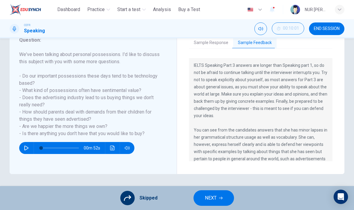
scroll to position [86, 0]
click at [211, 47] on button "Sample Response" at bounding box center [211, 43] width 44 height 13
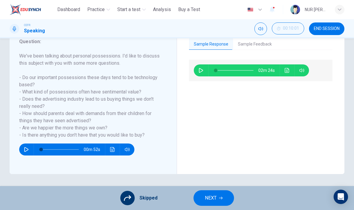
scroll to position [85, 0]
click at [287, 70] on icon "Click to see the audio transcription" at bounding box center [287, 70] width 5 height 5
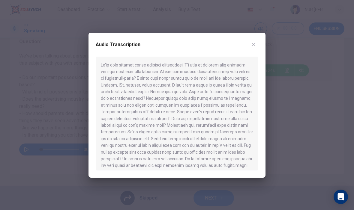
click at [253, 45] on icon "button" at bounding box center [253, 44] width 3 height 3
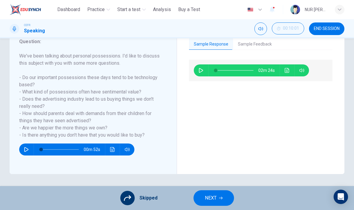
click at [250, 45] on button "Sample Feedback" at bounding box center [255, 44] width 44 height 13
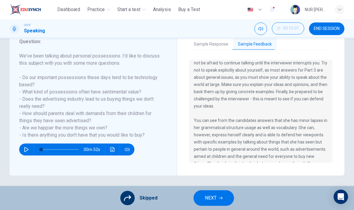
scroll to position [30, 0]
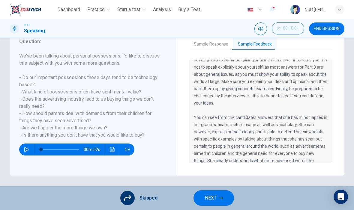
click at [229, 45] on button "Sample Response" at bounding box center [211, 44] width 44 height 13
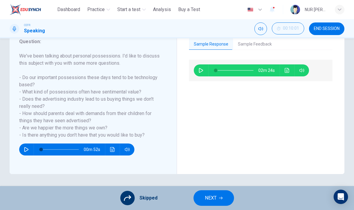
click at [283, 71] on button "Click to see the audio transcription" at bounding box center [288, 71] width 10 height 12
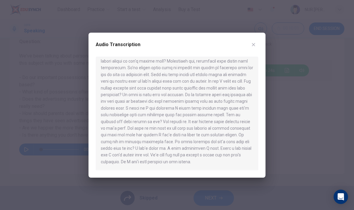
scroll to position [68, 0]
click at [249, 44] on button "button" at bounding box center [254, 45] width 10 height 10
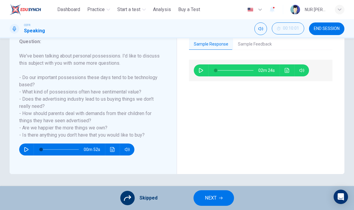
click at [231, 198] on button "NEXT" at bounding box center [214, 199] width 41 height 16
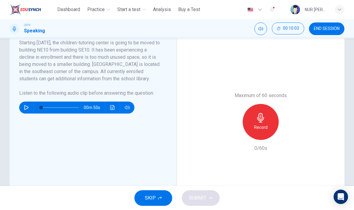
click at [144, 195] on button "SKIP" at bounding box center [154, 199] width 38 height 16
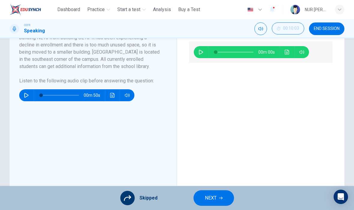
scroll to position [137, 0]
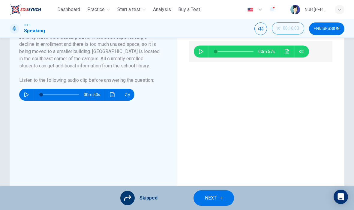
click at [218, 201] on button "NEXT" at bounding box center [214, 199] width 41 height 16
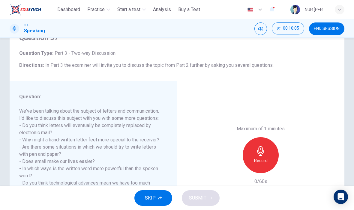
scroll to position [33, 0]
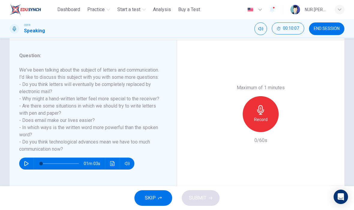
click at [157, 197] on button "SKIP" at bounding box center [154, 199] width 38 height 16
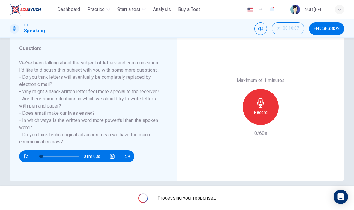
scroll to position [79, 0]
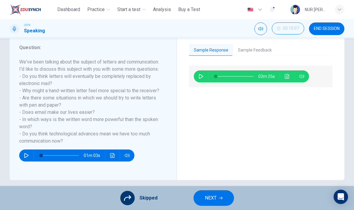
click at [199, 205] on button "NEXT" at bounding box center [214, 199] width 41 height 16
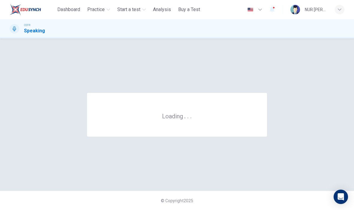
scroll to position [0, 0]
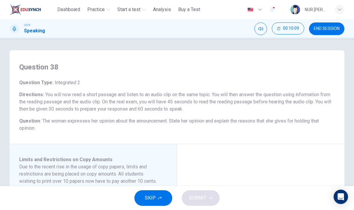
click at [96, 11] on span "Practice" at bounding box center [95, 9] width 17 height 7
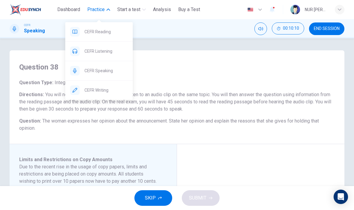
click at [112, 34] on span "CEFR Reading" at bounding box center [107, 31] width 44 height 7
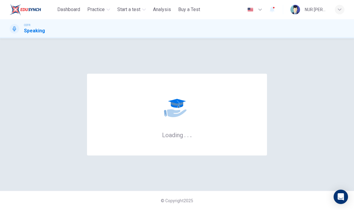
click at [99, 8] on span "Practice" at bounding box center [95, 9] width 17 height 7
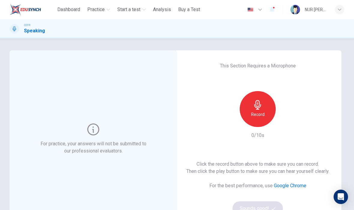
click at [262, 116] on h6 "Record" at bounding box center [258, 114] width 14 height 7
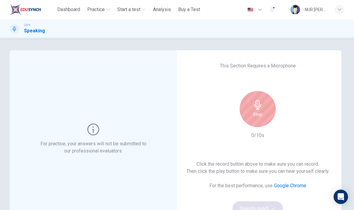
click at [260, 110] on icon "button" at bounding box center [258, 105] width 10 height 10
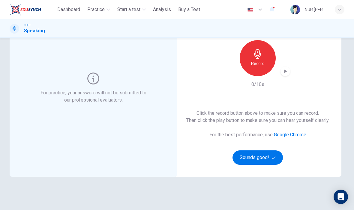
scroll to position [52, 0]
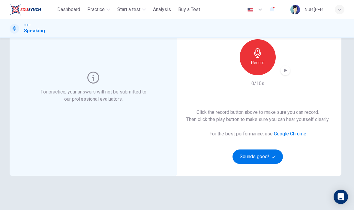
click at [275, 157] on icon "button" at bounding box center [274, 157] width 4 height 4
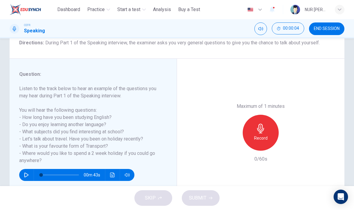
click at [263, 124] on icon "button" at bounding box center [260, 129] width 7 height 10
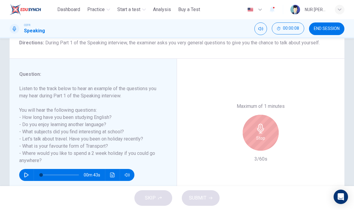
click at [262, 135] on h6 "Stop" at bounding box center [260, 138] width 9 height 7
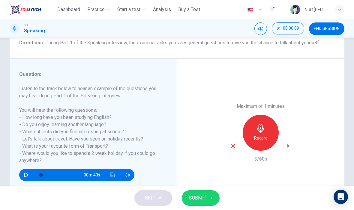
click at [286, 141] on div "button" at bounding box center [289, 146] width 10 height 10
click at [288, 143] on icon "button" at bounding box center [289, 146] width 6 height 6
click at [234, 144] on icon "button" at bounding box center [233, 146] width 5 height 5
click at [262, 135] on h6 "Record" at bounding box center [261, 138] width 14 height 7
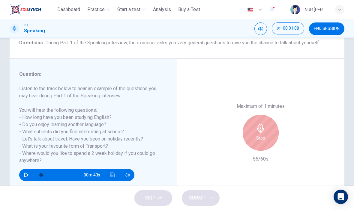
click at [263, 124] on icon "button" at bounding box center [260, 129] width 7 height 10
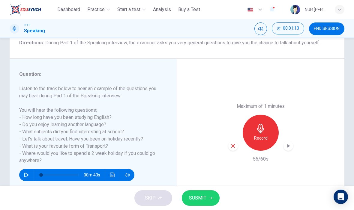
click at [206, 194] on span "SUBMIT" at bounding box center [197, 198] width 17 height 8
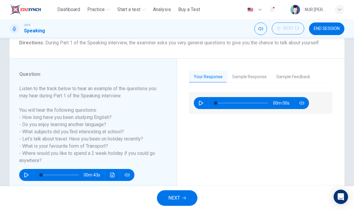
click at [173, 205] on button "NEXT" at bounding box center [177, 199] width 41 height 16
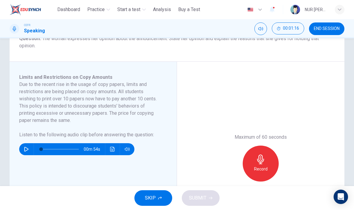
scroll to position [89, 0]
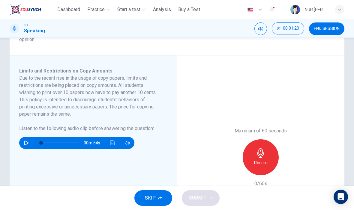
click at [22, 144] on button "button" at bounding box center [27, 143] width 10 height 12
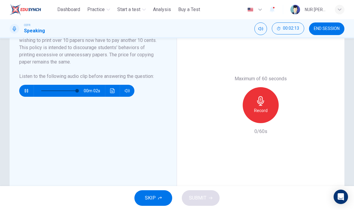
scroll to position [141, 0]
type input "*"
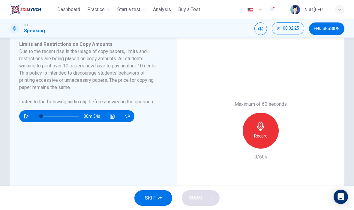
scroll to position [117, 0]
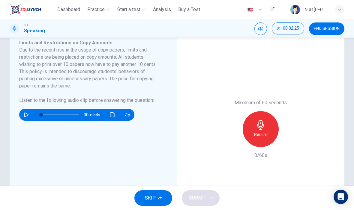
click at [263, 125] on icon "button" at bounding box center [260, 125] width 7 height 10
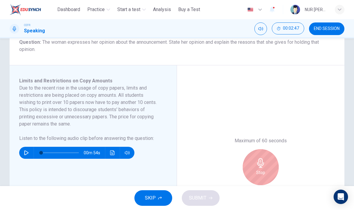
scroll to position [79, 0]
click at [270, 167] on div "Stop" at bounding box center [261, 167] width 36 height 36
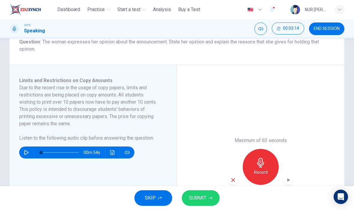
click at [201, 198] on span "SUBMIT" at bounding box center [197, 198] width 17 height 8
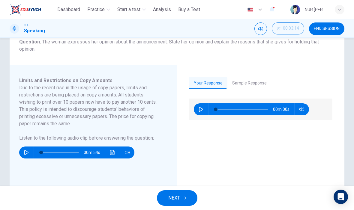
click at [258, 84] on button "Sample Response" at bounding box center [250, 83] width 44 height 13
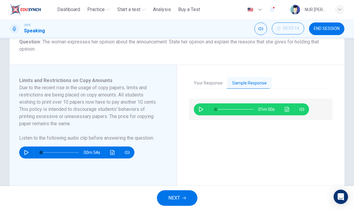
click at [292, 110] on button "Click to see the audio transcription" at bounding box center [288, 110] width 10 height 12
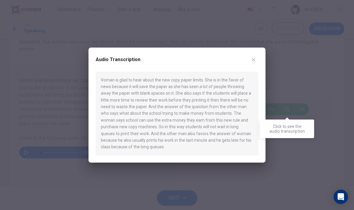
click at [302, 99] on div at bounding box center [177, 105] width 354 height 210
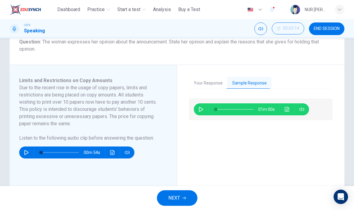
click at [277, 114] on span "01m 00s" at bounding box center [269, 110] width 21 height 12
click at [287, 108] on icon "Click to see the audio transcription" at bounding box center [287, 109] width 5 height 5
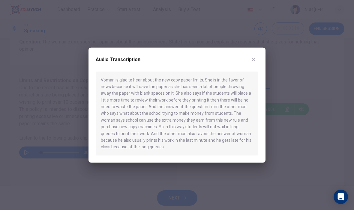
click at [256, 56] on button "button" at bounding box center [254, 60] width 10 height 10
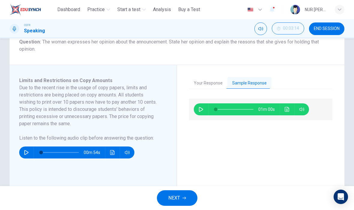
click at [189, 195] on button "NEXT" at bounding box center [177, 199] width 41 height 16
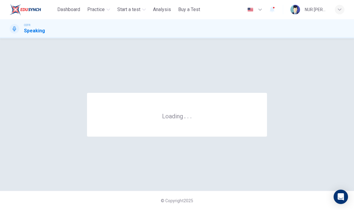
scroll to position [0, 0]
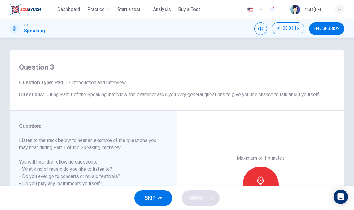
click at [162, 200] on button "SKIP" at bounding box center [154, 199] width 38 height 16
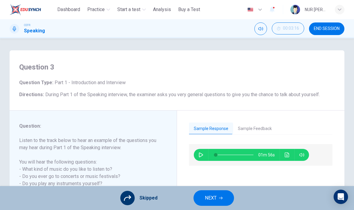
click at [211, 196] on span "NEXT" at bounding box center [211, 198] width 12 height 8
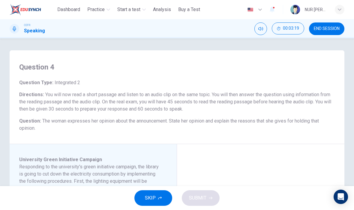
click at [74, 7] on span "Dashboard" at bounding box center [68, 9] width 23 height 7
